Goal: Information Seeking & Learning: Check status

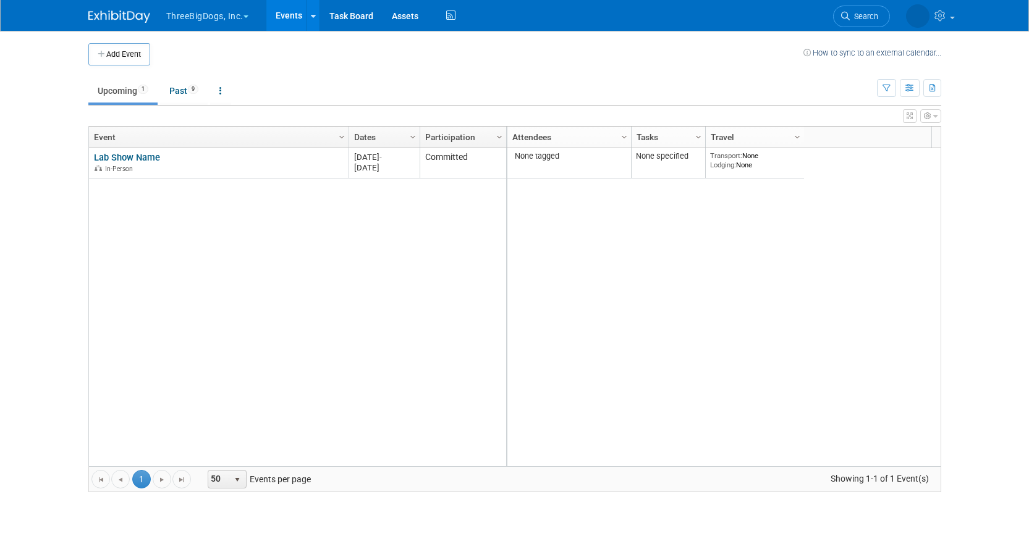
click at [206, 16] on button "ThreeBigDogs, Inc." at bounding box center [214, 13] width 99 height 27
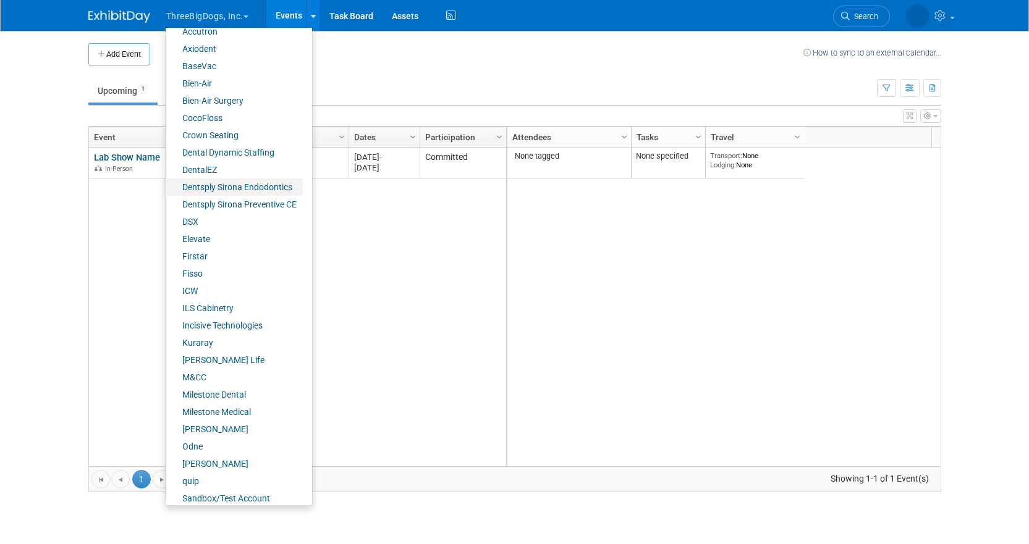
scroll to position [120, 0]
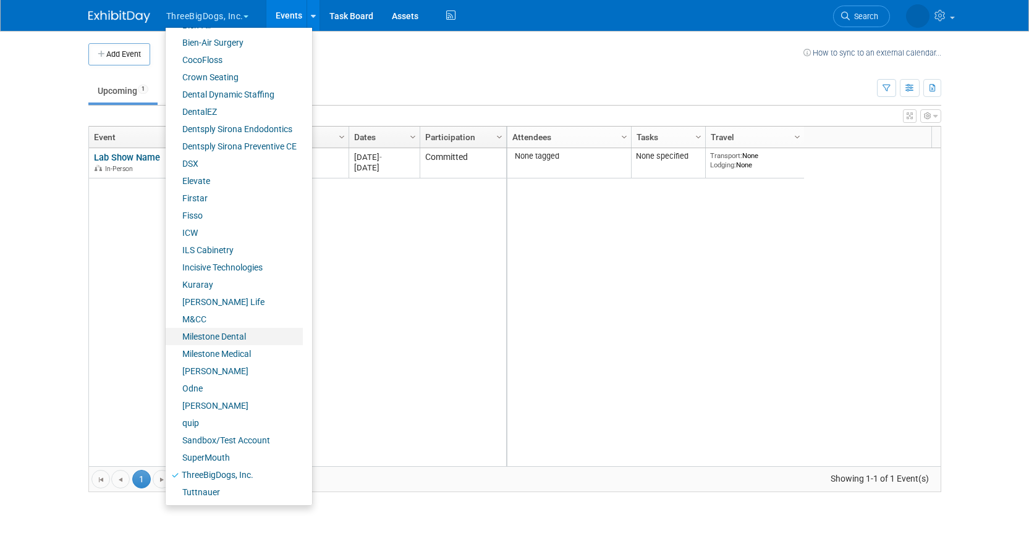
click at [261, 336] on link "Milestone Dental" at bounding box center [234, 336] width 137 height 17
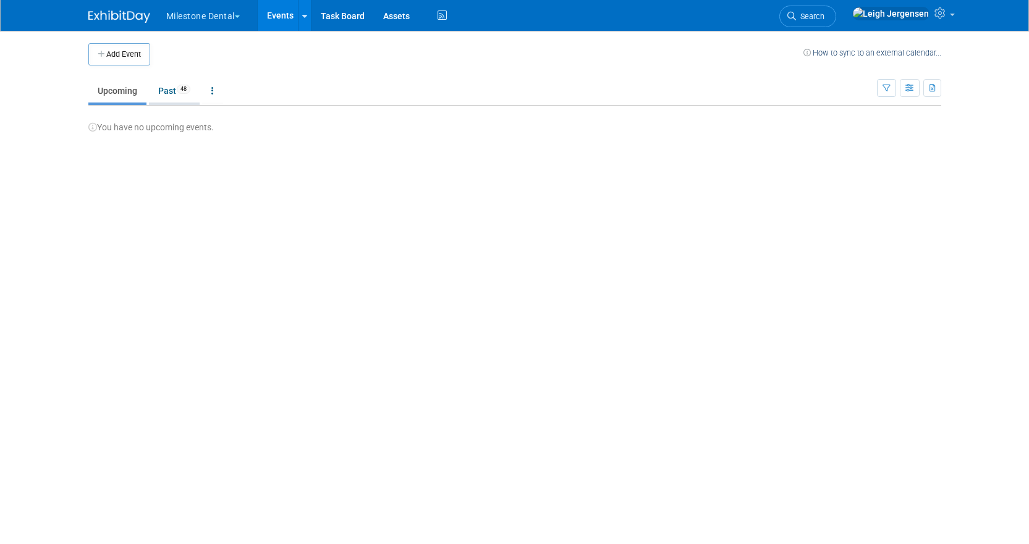
click at [183, 94] on link "Past 48" at bounding box center [174, 90] width 51 height 23
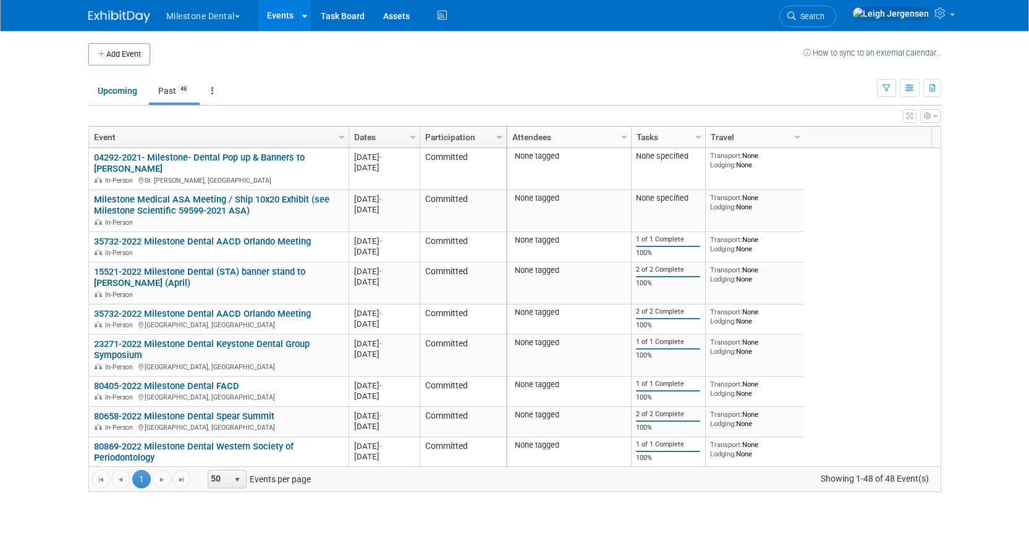
click at [406, 138] on link "Column Settings" at bounding box center [413, 136] width 14 height 19
click at [367, 137] on link "Dates" at bounding box center [382, 137] width 57 height 21
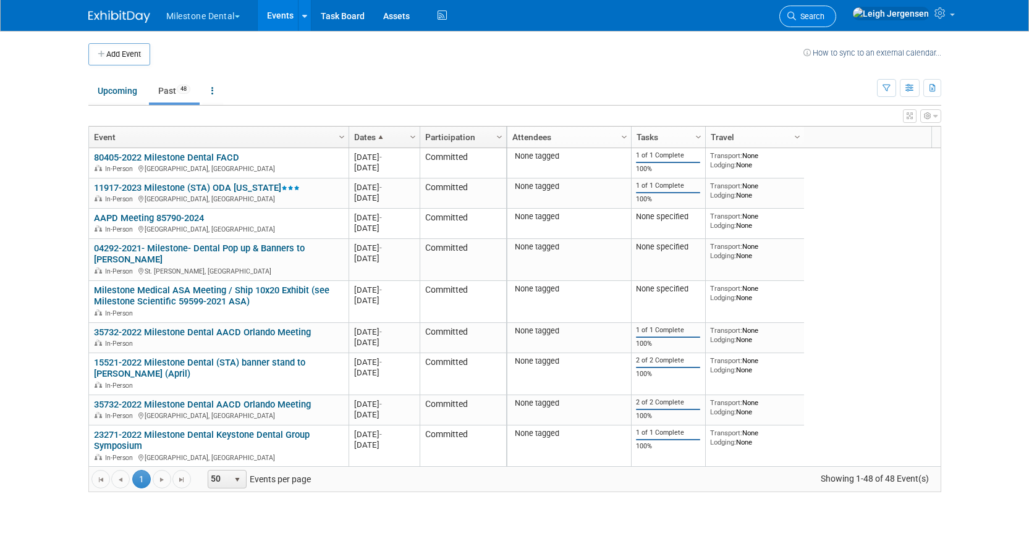
click at [824, 16] on span "Search" at bounding box center [810, 16] width 28 height 9
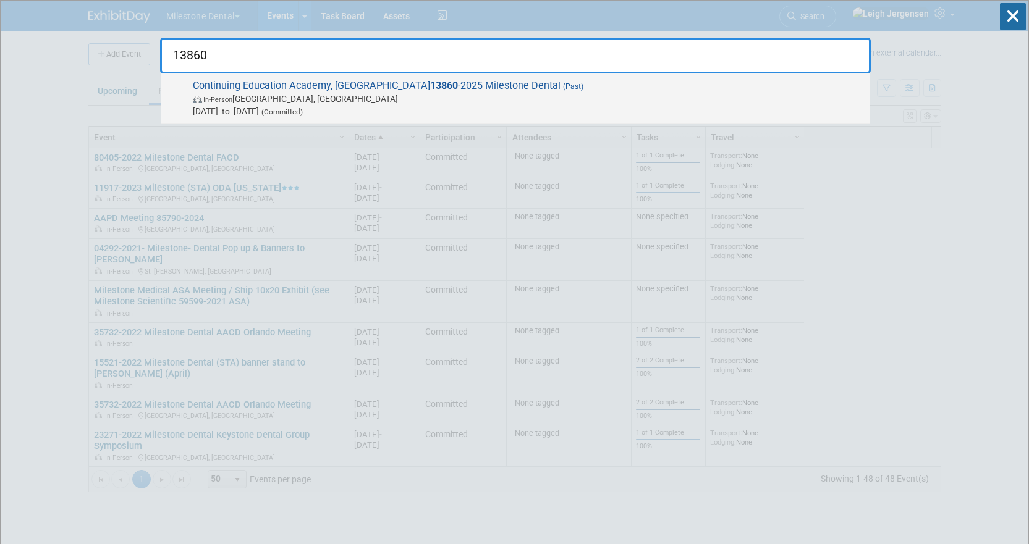
type input "13860"
click at [331, 91] on span "Continuing Education Academy, San Diego 13860 -2025 Milestone Dental (Past) In-…" at bounding box center [526, 99] width 674 height 38
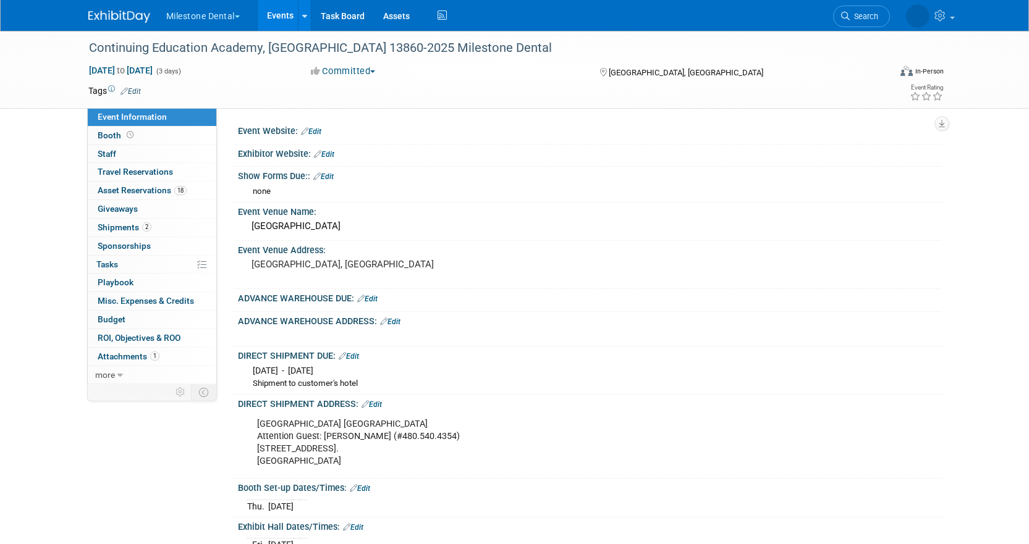
click at [243, 14] on button "Milestone Dental" at bounding box center [210, 13] width 90 height 27
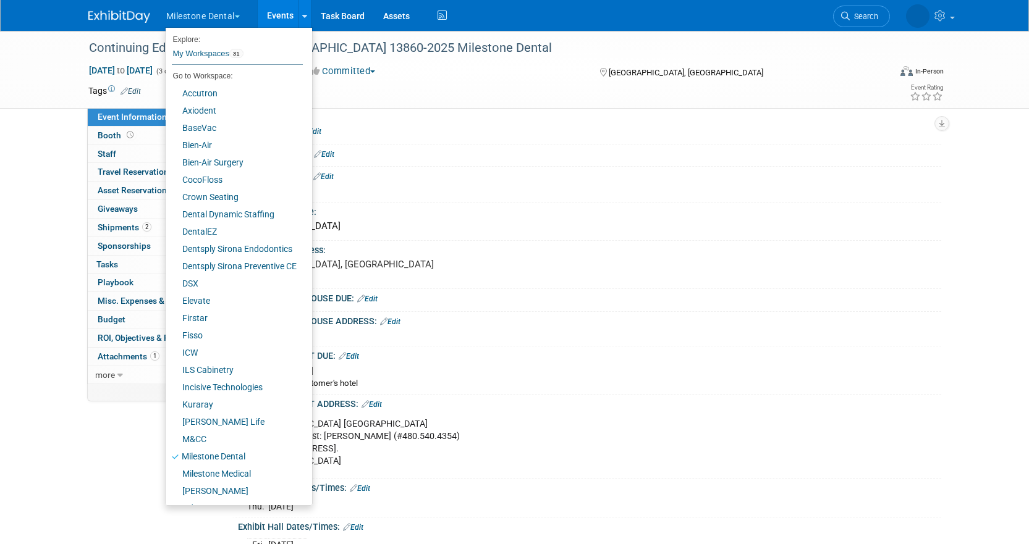
click at [239, 15] on span "button" at bounding box center [237, 16] width 5 height 2
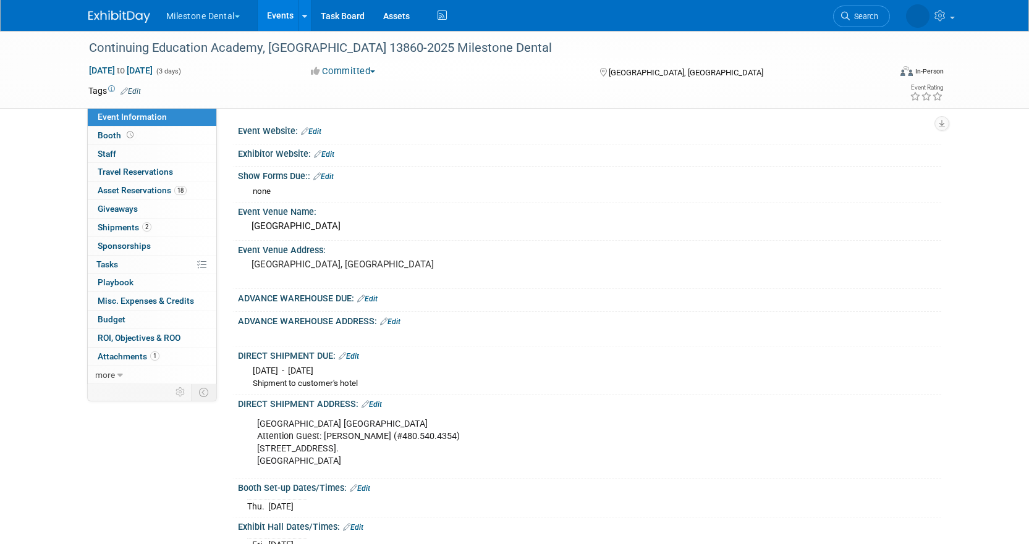
click at [239, 15] on span "button" at bounding box center [237, 16] width 5 height 2
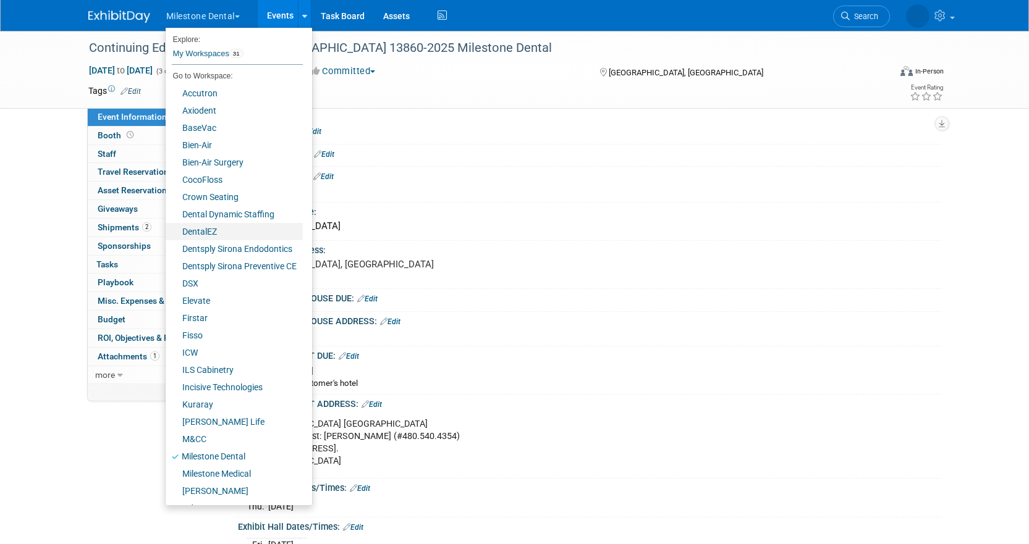
click at [214, 229] on link "DentalEZ" at bounding box center [234, 231] width 137 height 17
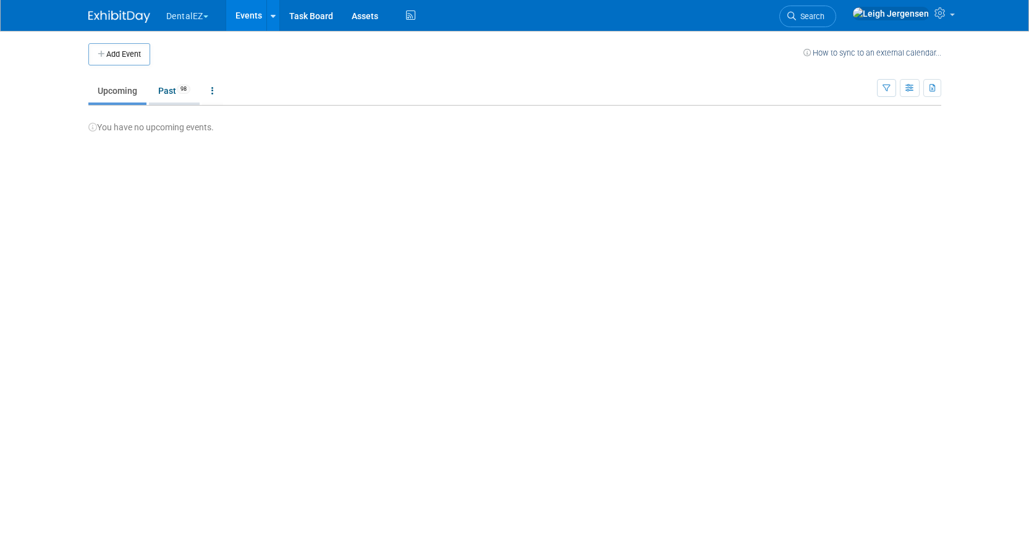
click at [169, 98] on link "Past 98" at bounding box center [174, 90] width 51 height 23
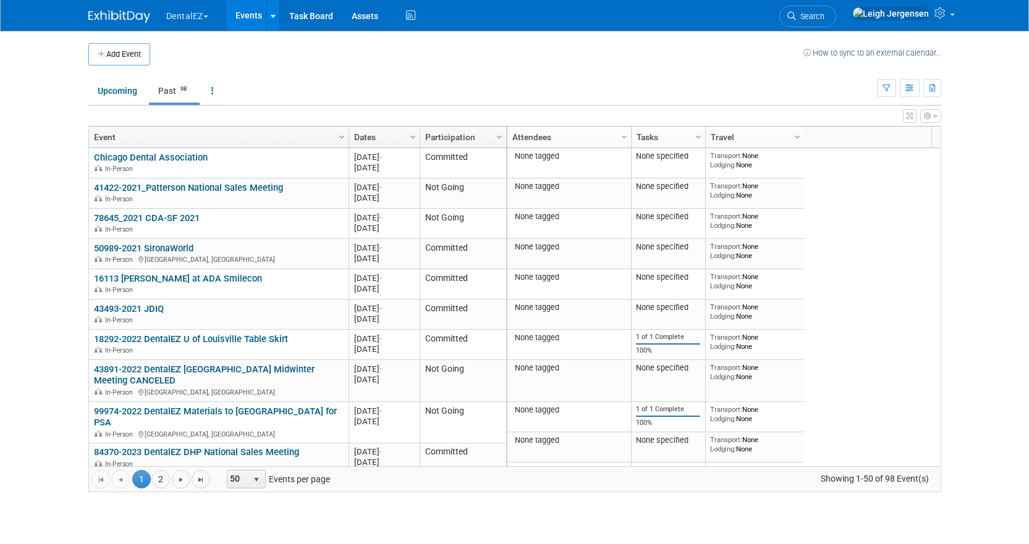
click at [372, 137] on link "Dates" at bounding box center [382, 137] width 57 height 21
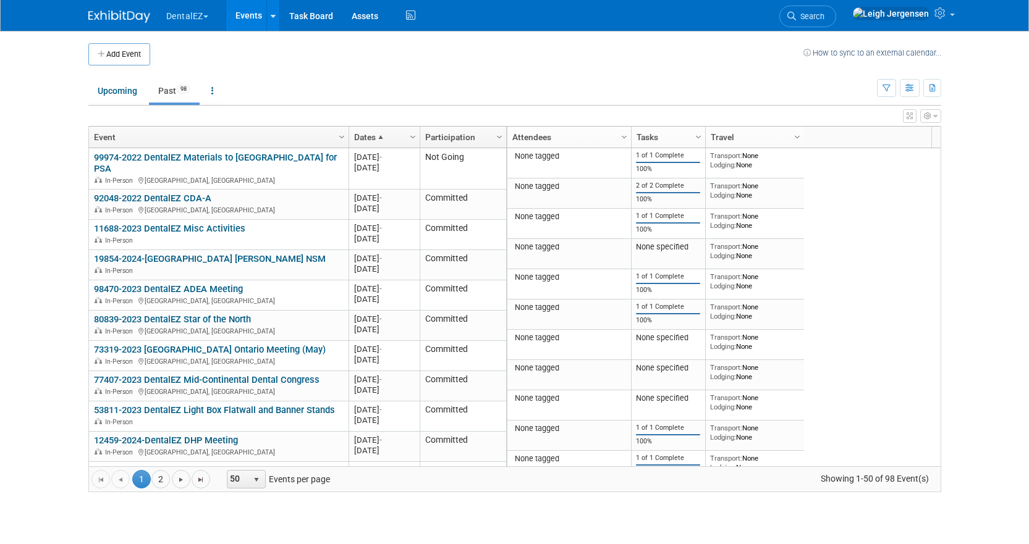
click at [371, 137] on link "Dates" at bounding box center [382, 137] width 57 height 21
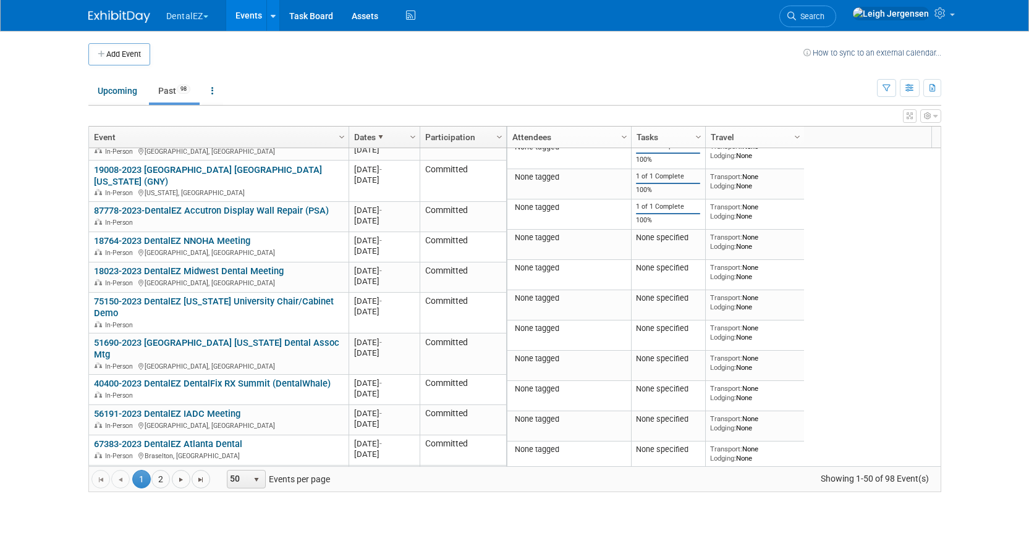
scroll to position [519, 0]
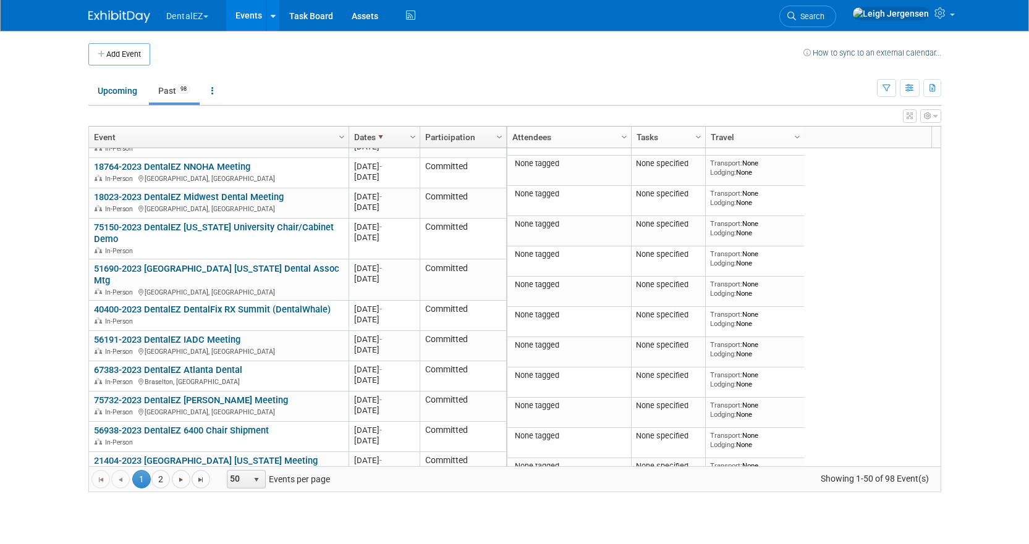
click at [392, 143] on link "Dates" at bounding box center [382, 137] width 57 height 21
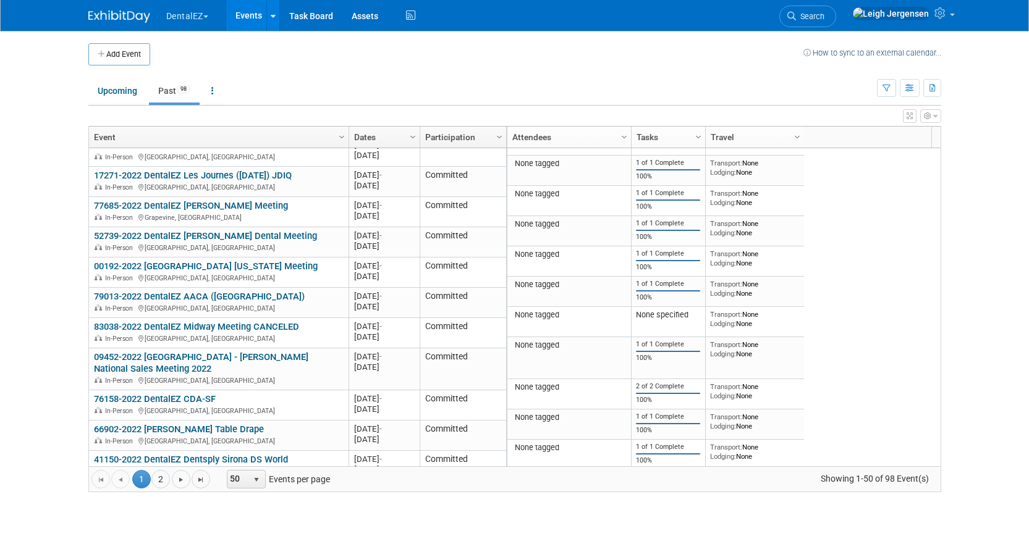
click at [392, 142] on link "Dates" at bounding box center [382, 137] width 57 height 21
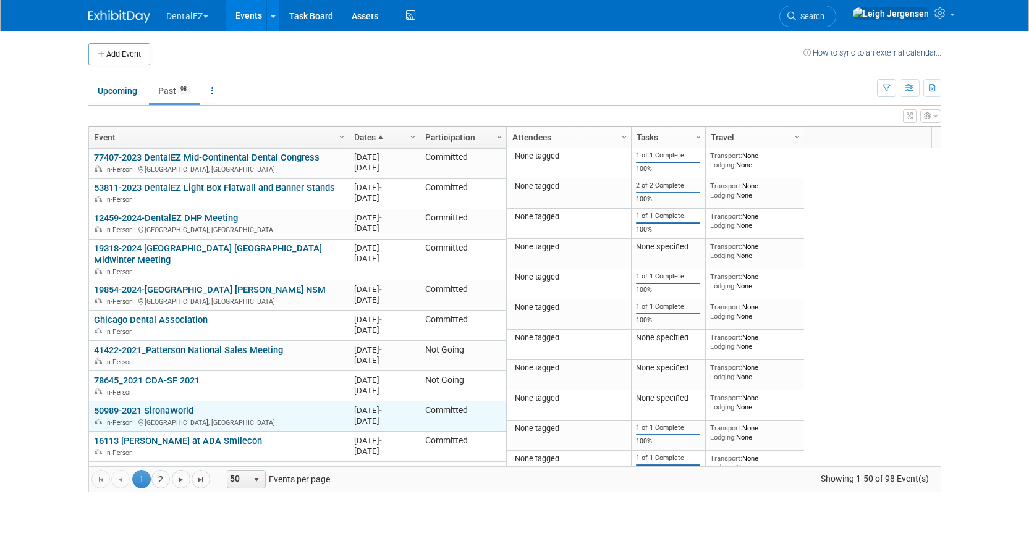
scroll to position [0, 0]
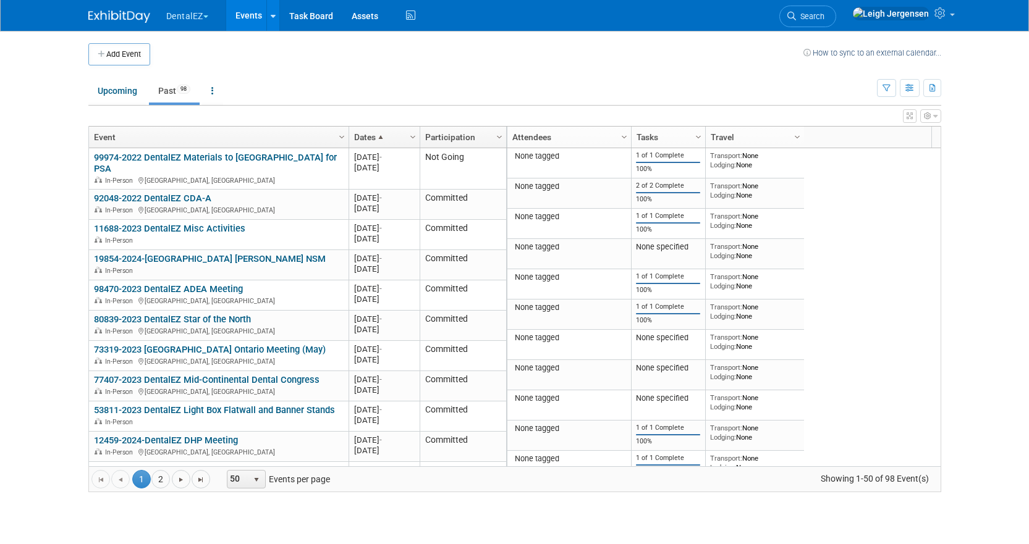
click at [393, 141] on link "Dates" at bounding box center [382, 137] width 57 height 21
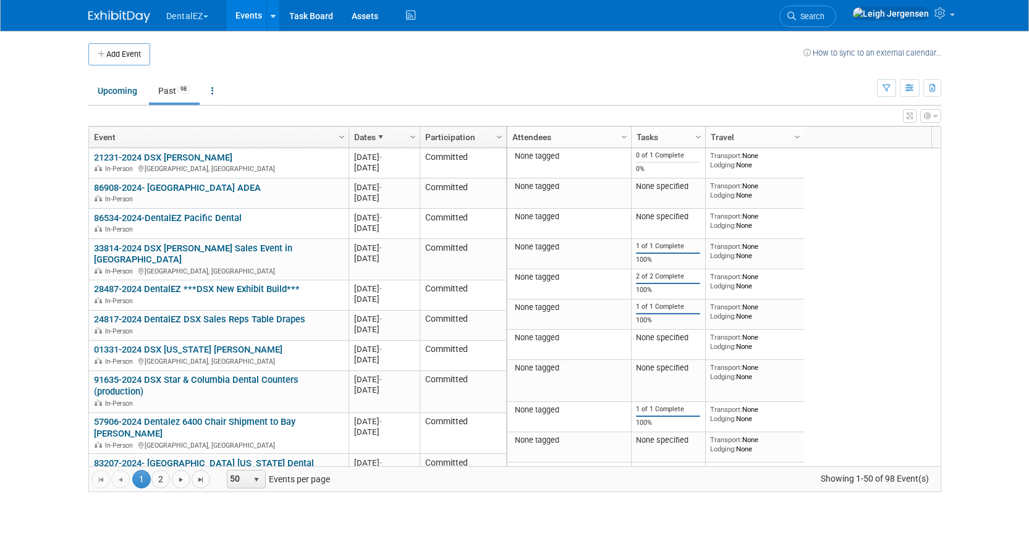
click at [398, 140] on link "Dates" at bounding box center [382, 137] width 57 height 21
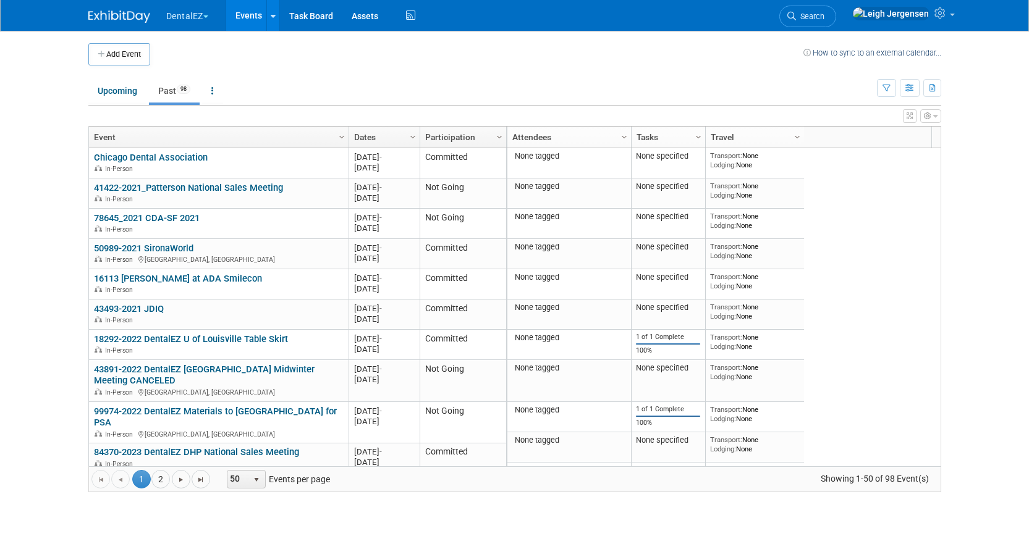
click at [381, 140] on link "Dates" at bounding box center [382, 137] width 57 height 21
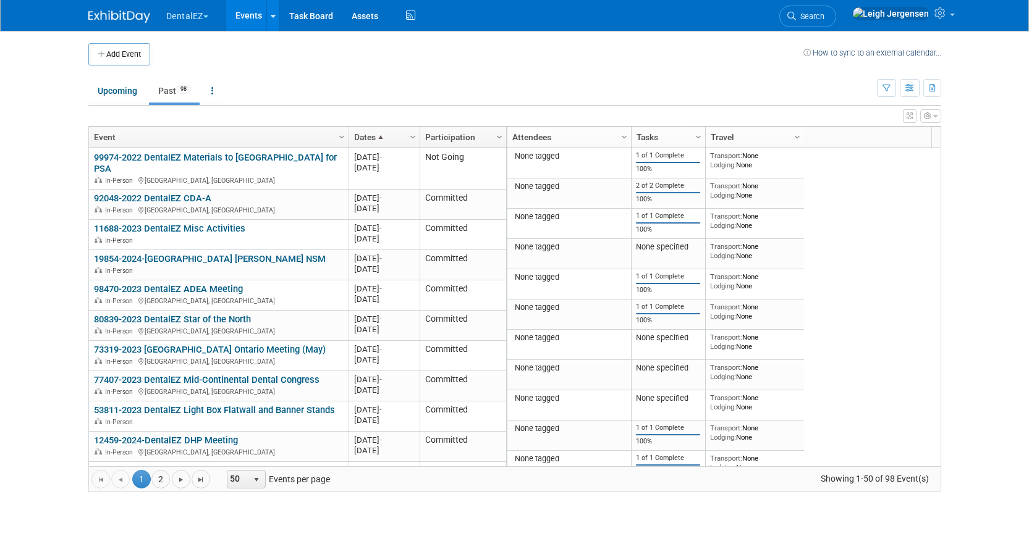
click at [391, 137] on link "Dates" at bounding box center [382, 137] width 57 height 21
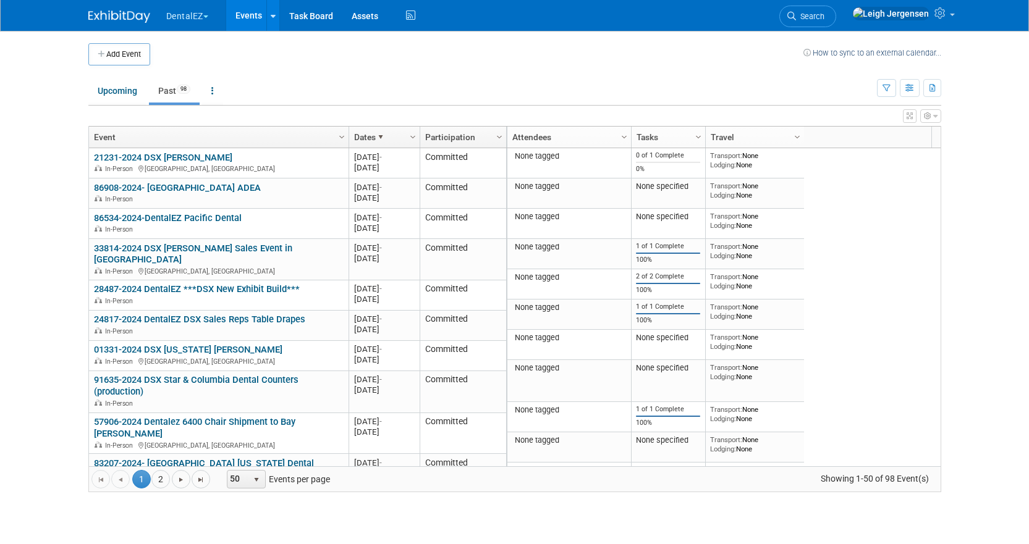
click at [391, 137] on link "Dates" at bounding box center [382, 137] width 57 height 21
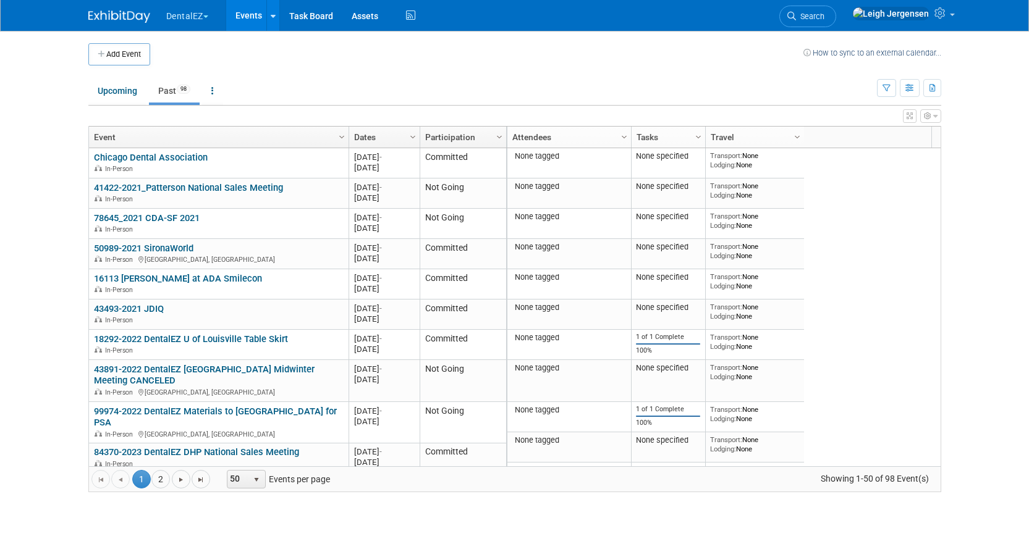
click at [391, 137] on link "Dates" at bounding box center [382, 137] width 57 height 21
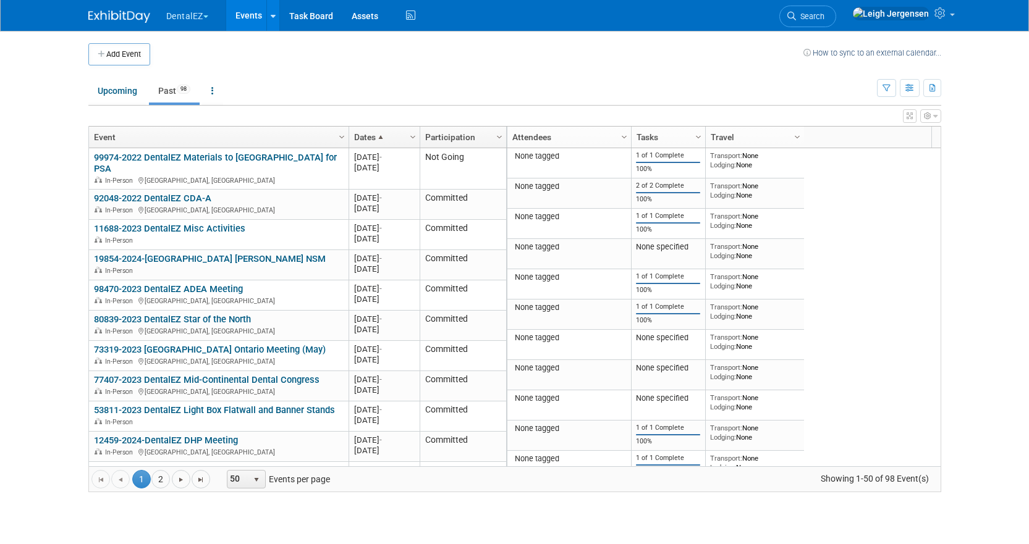
click at [391, 137] on link "Dates" at bounding box center [382, 137] width 57 height 21
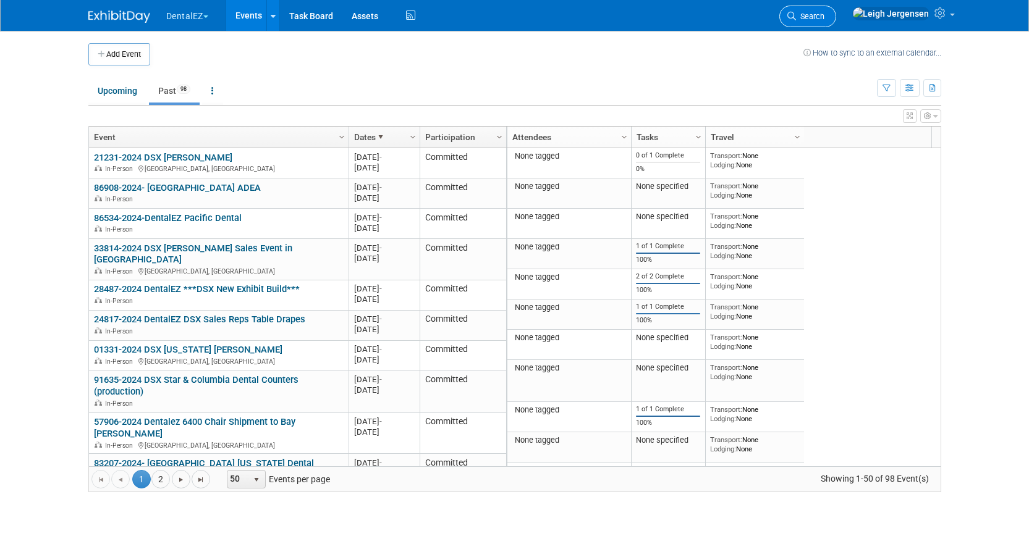
click at [796, 15] on icon at bounding box center [791, 16] width 9 height 9
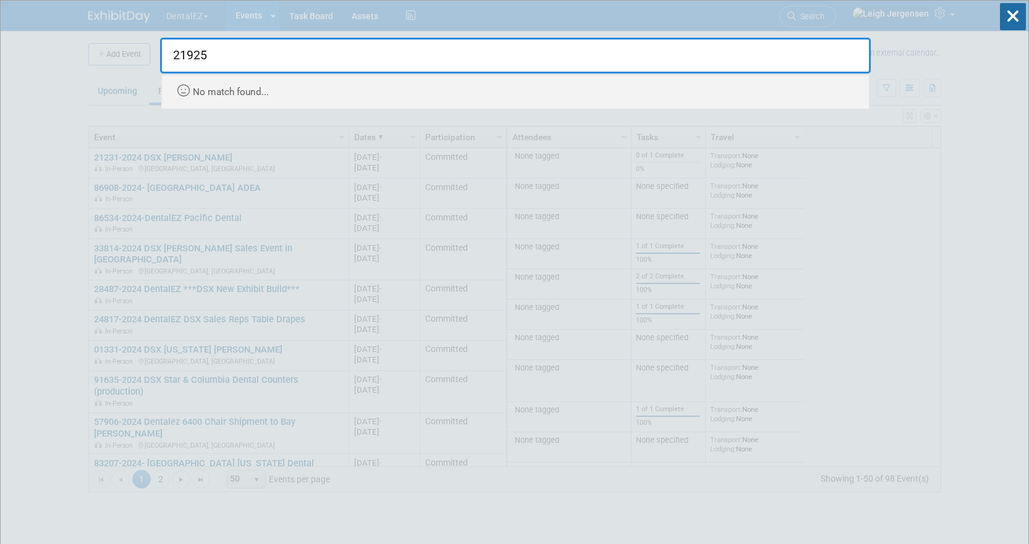
type input "21925"
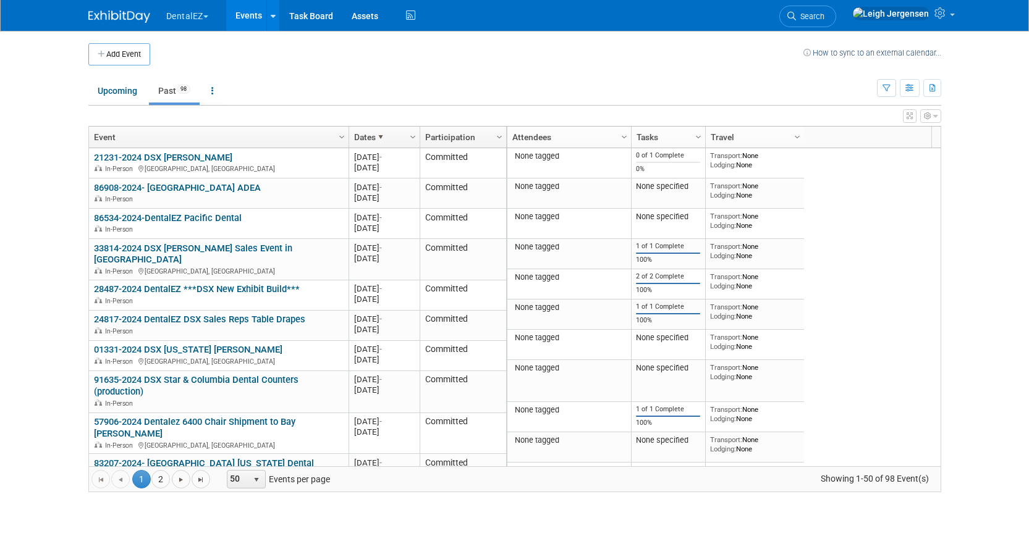
click at [208, 18] on button "DentalEZ" at bounding box center [194, 13] width 59 height 27
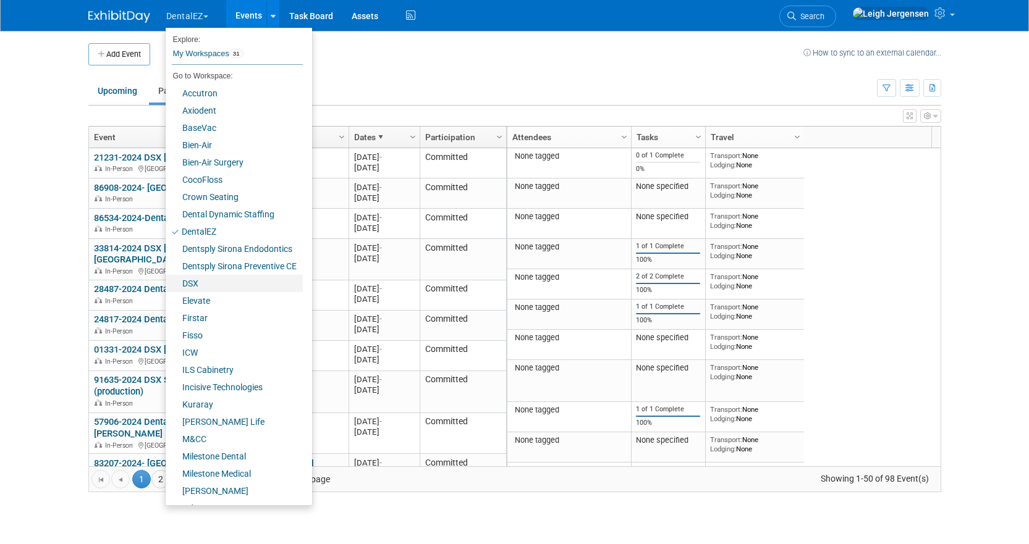
click at [211, 278] on link "DSX" at bounding box center [234, 283] width 137 height 17
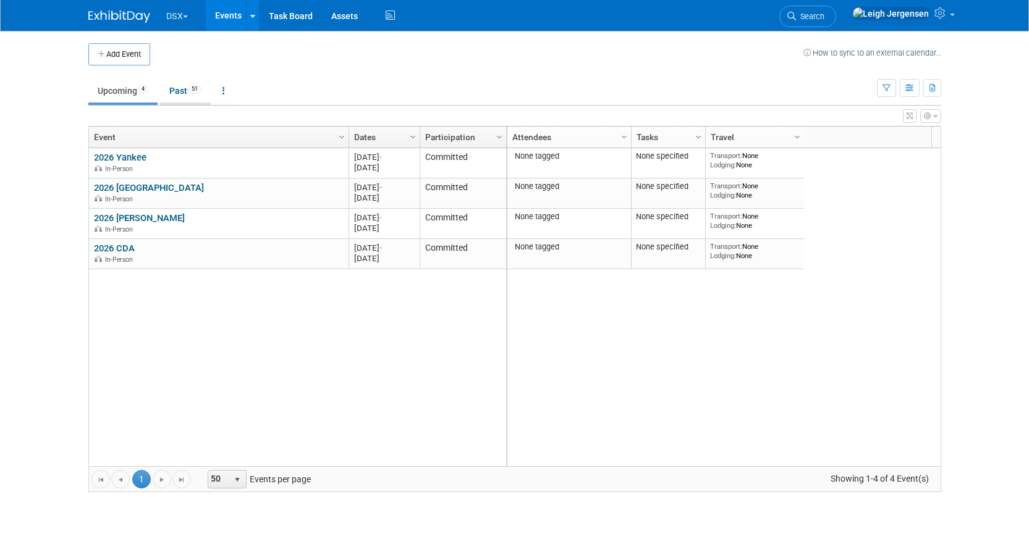
click at [179, 92] on link "Past 51" at bounding box center [185, 90] width 51 height 23
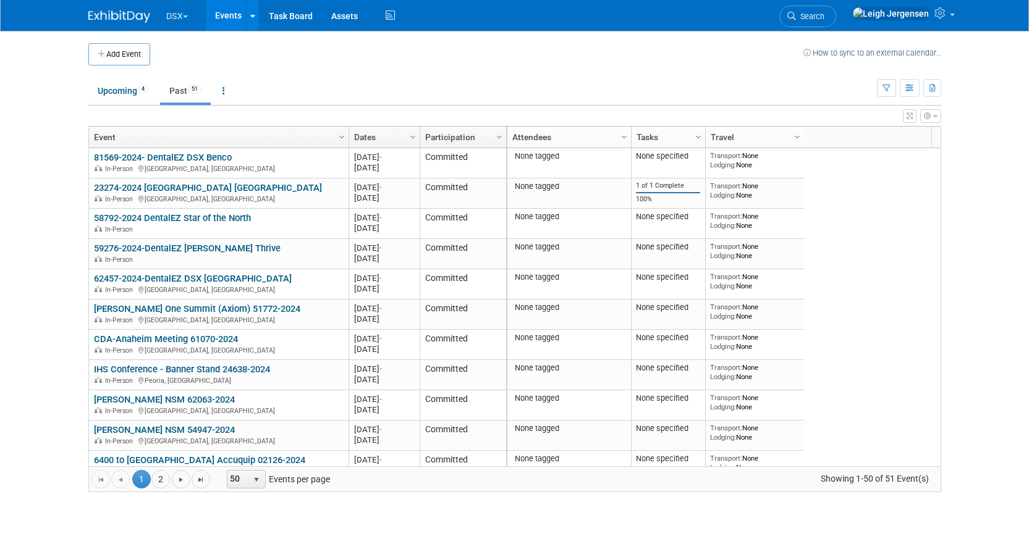
click at [398, 132] on link "Dates" at bounding box center [382, 137] width 57 height 21
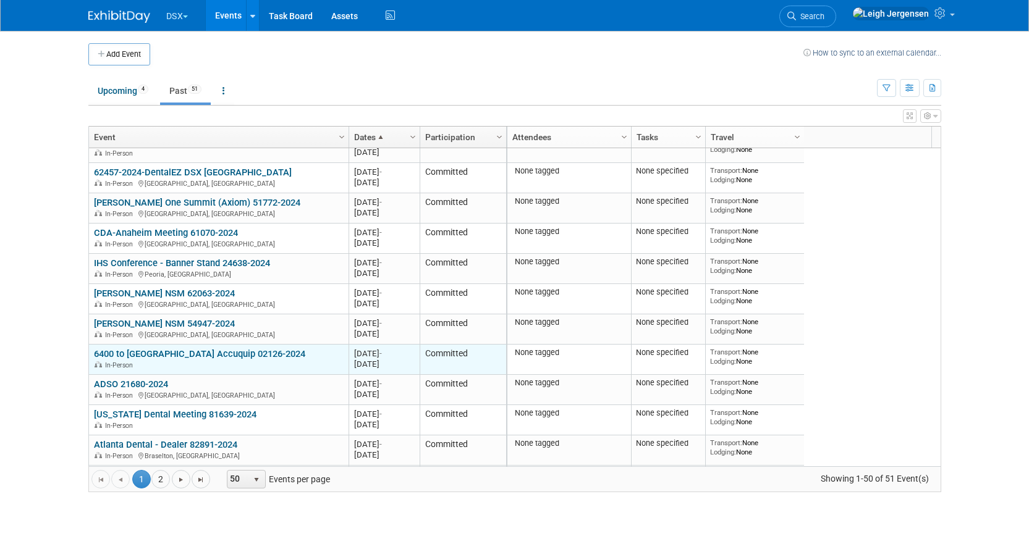
scroll to position [297, 0]
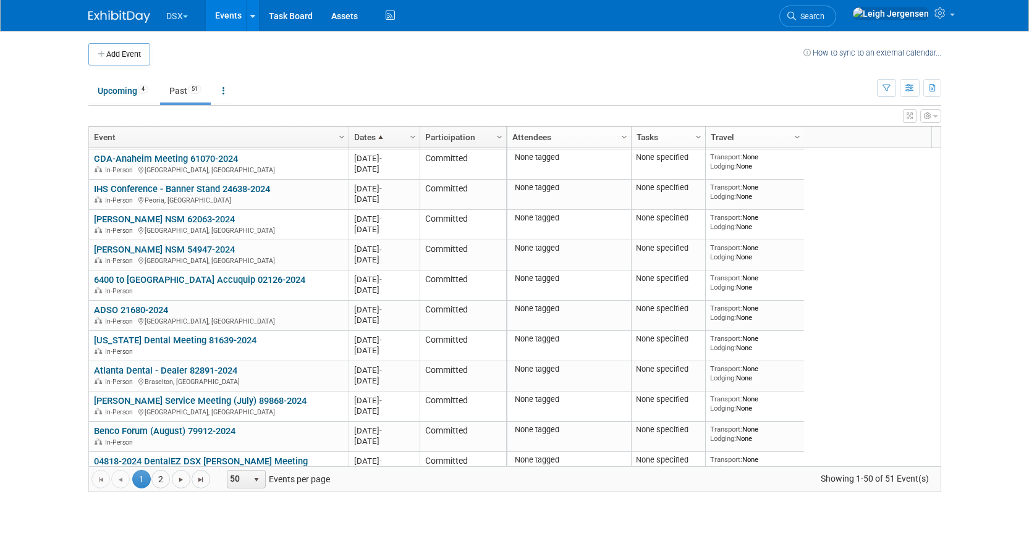
click at [379, 138] on span at bounding box center [381, 137] width 10 height 10
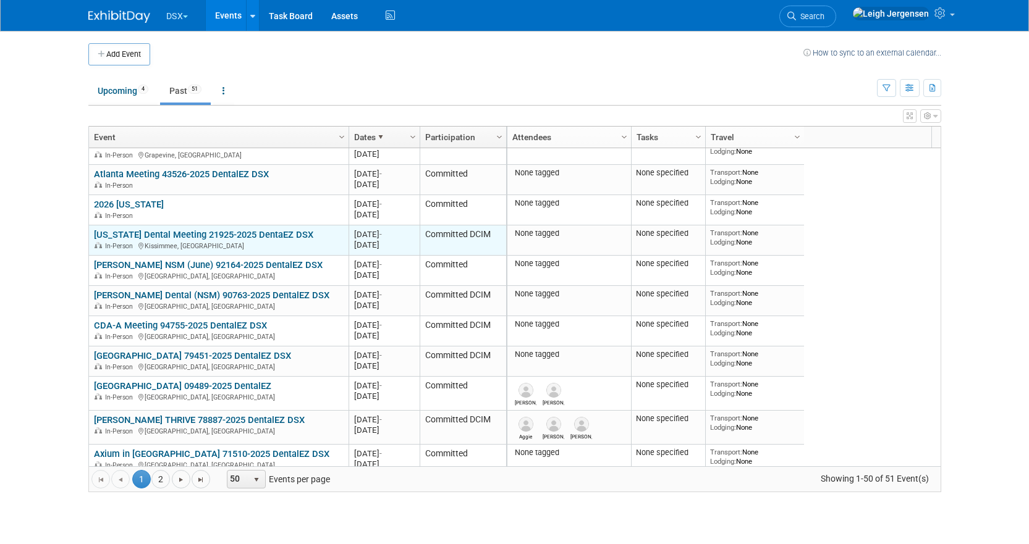
scroll to position [0, 0]
